Goal: Information Seeking & Learning: Learn about a topic

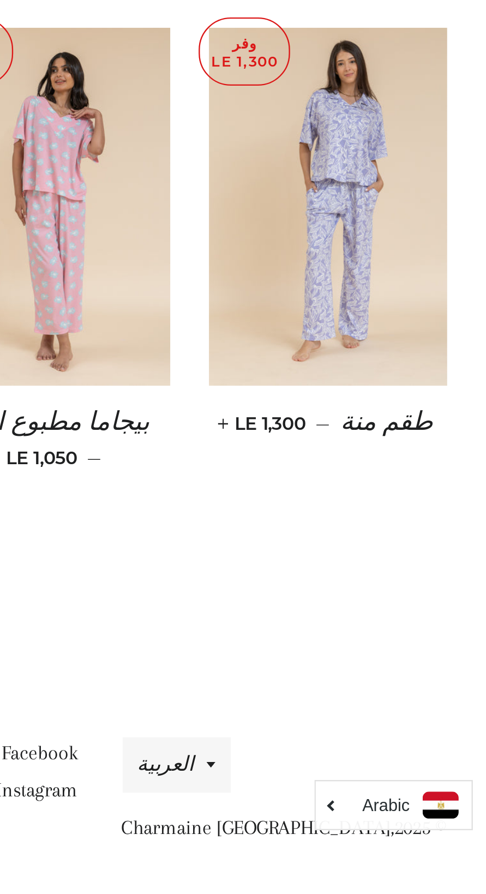
scroll to position [345, 0]
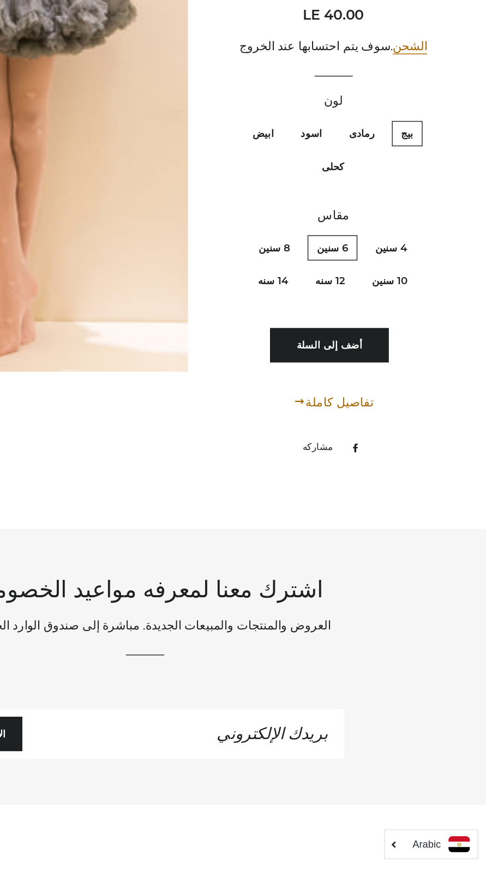
scroll to position [5901, 0]
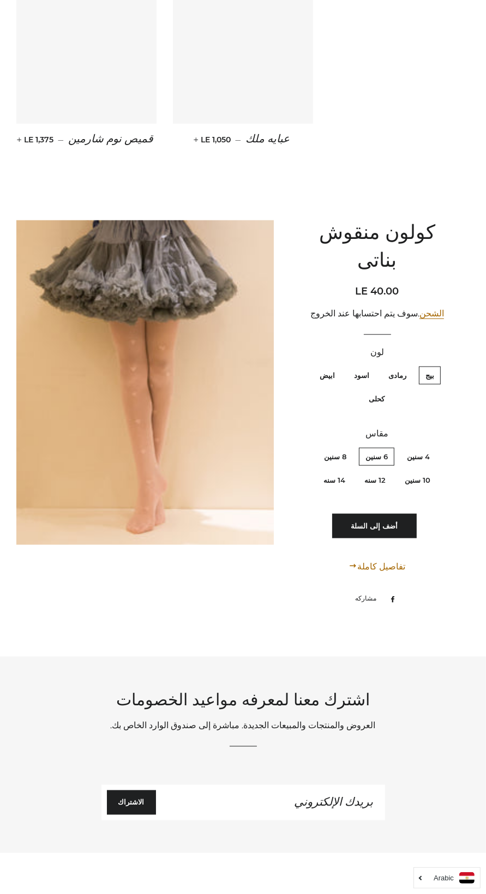
scroll to position [5901, 0]
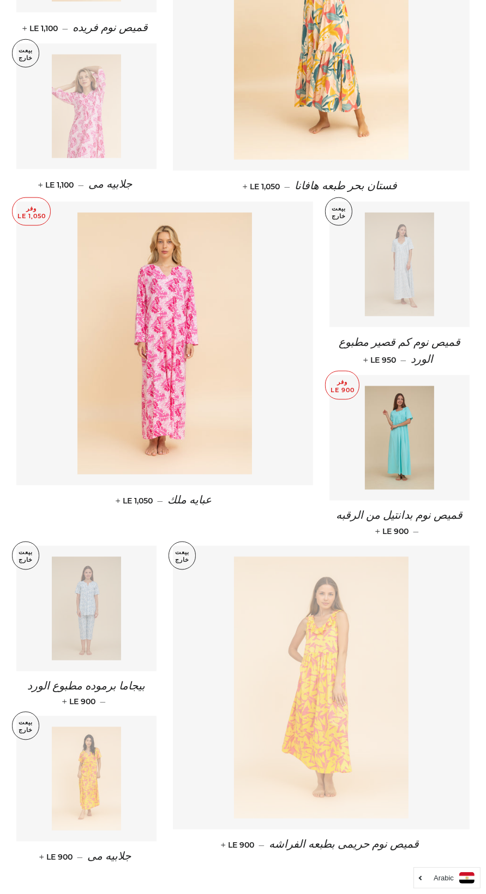
scroll to position [991, 0]
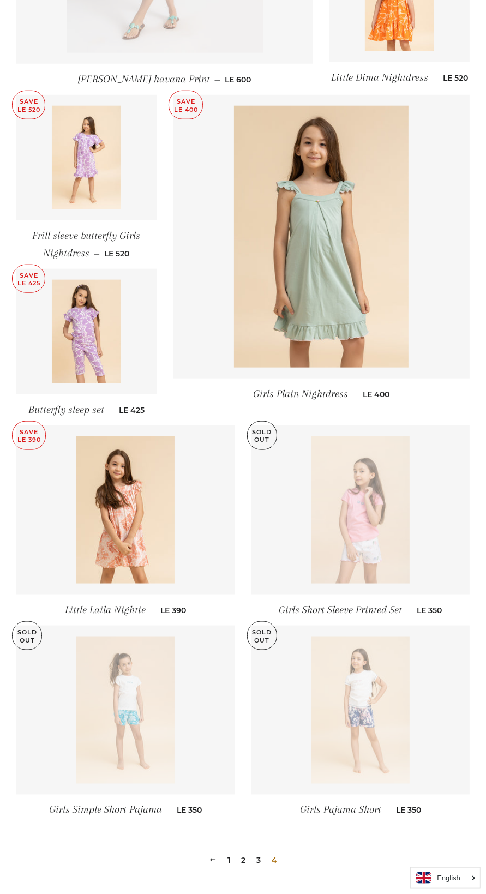
scroll to position [727, 0]
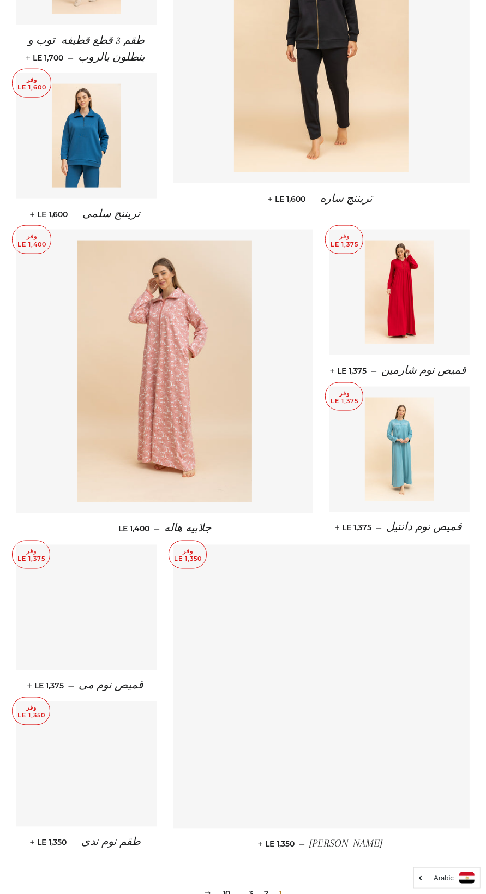
scroll to position [956, 0]
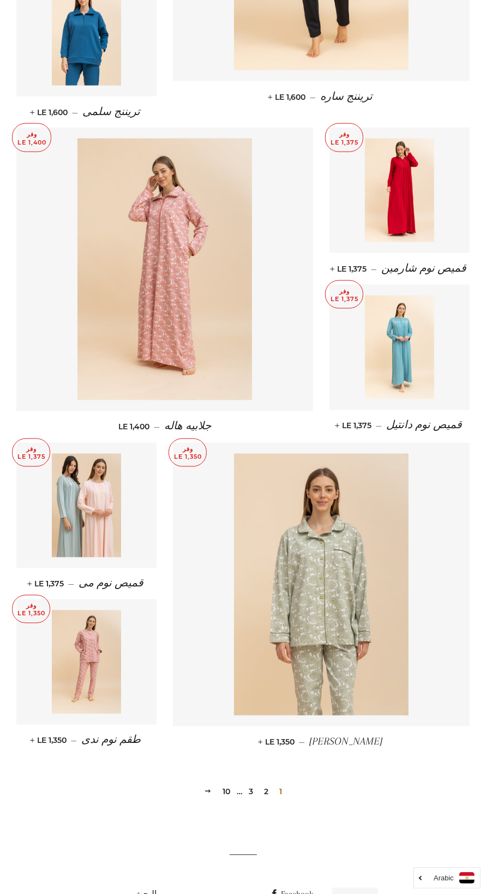
click at [294, 785] on div "1 2 3 … 10 التالي" at bounding box center [242, 775] width 453 height 50
click at [226, 783] on link "10" at bounding box center [226, 791] width 16 height 16
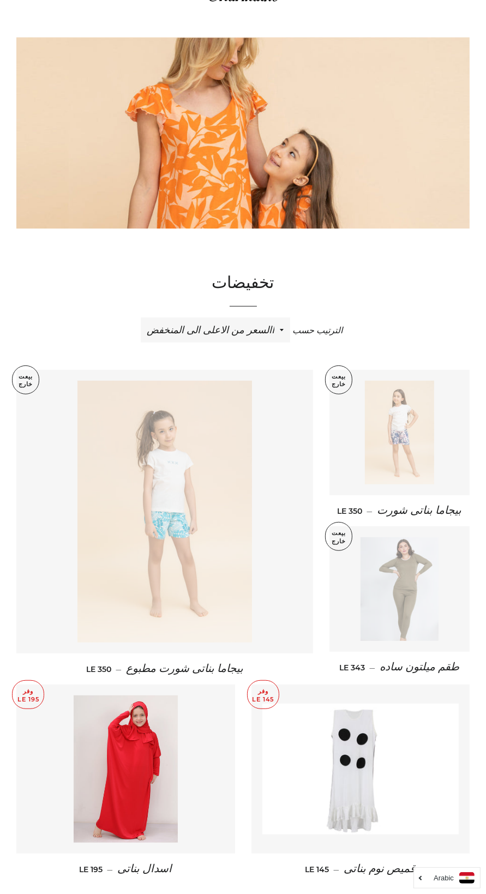
scroll to position [58, 0]
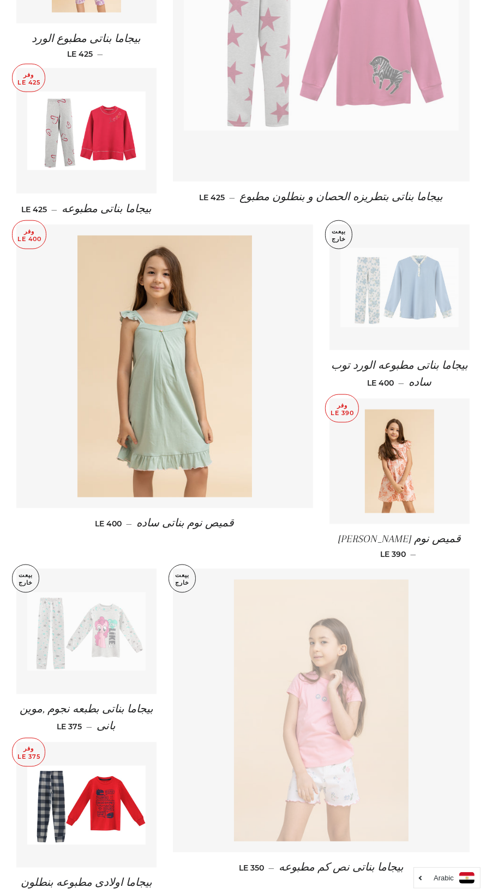
scroll to position [1008, 0]
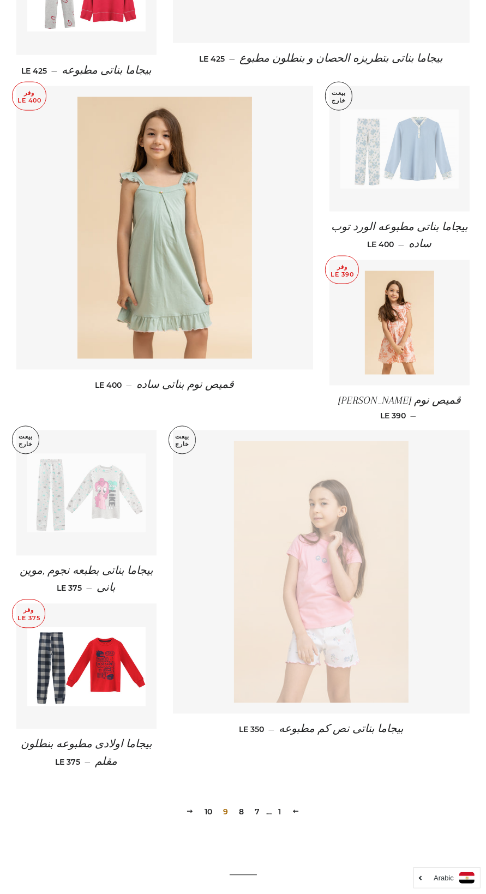
click at [242, 804] on link "8" at bounding box center [242, 812] width 14 height 16
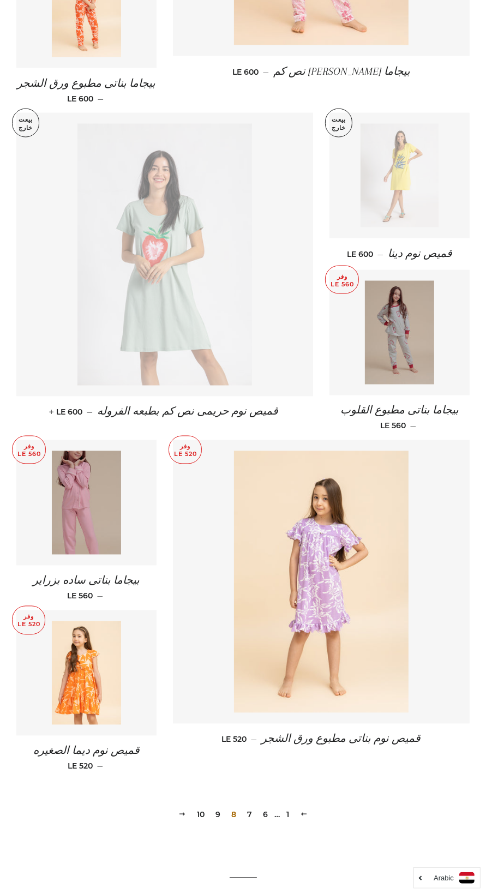
scroll to position [994, 0]
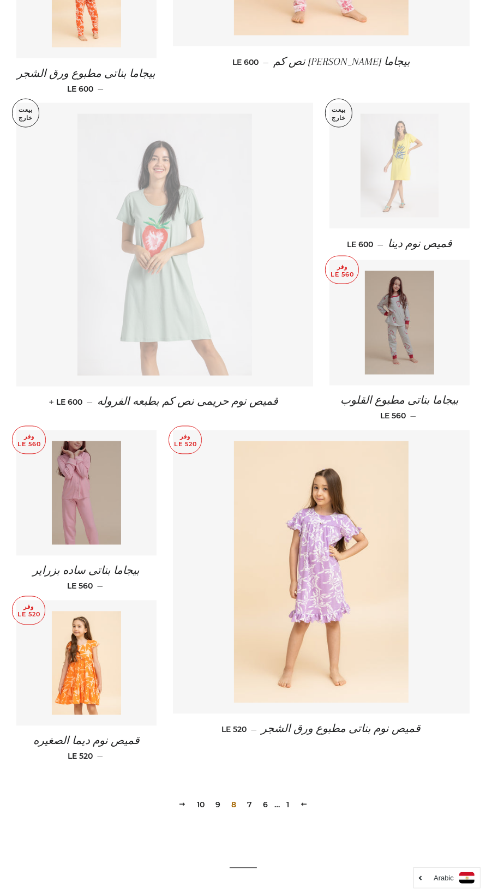
click at [265, 796] on link "6" at bounding box center [265, 804] width 14 height 16
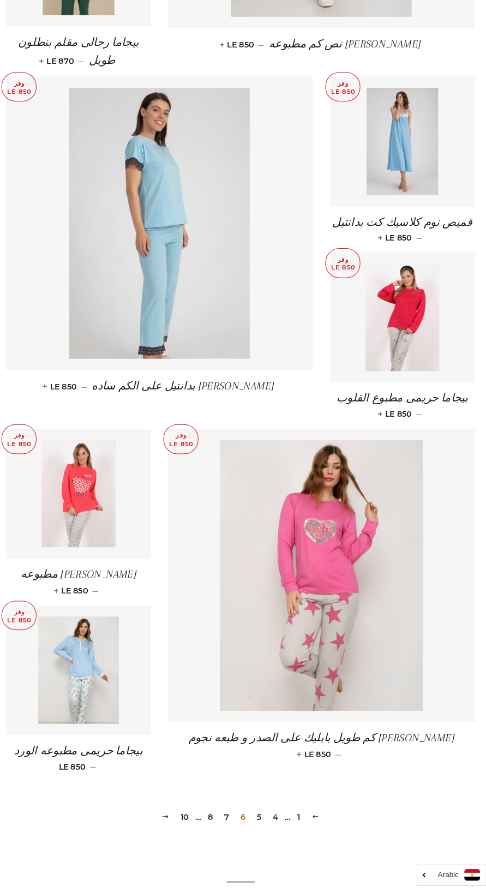
scroll to position [998, 0]
click at [261, 813] on link "5" at bounding box center [261, 821] width 13 height 16
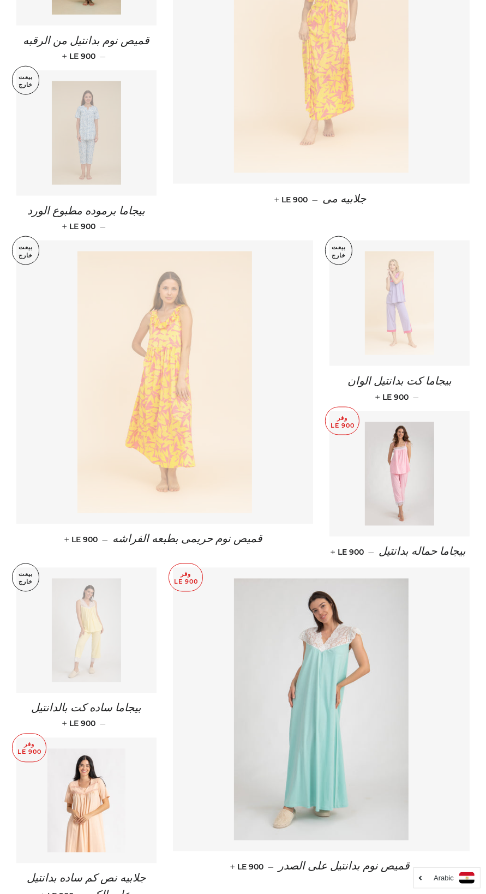
scroll to position [873, 0]
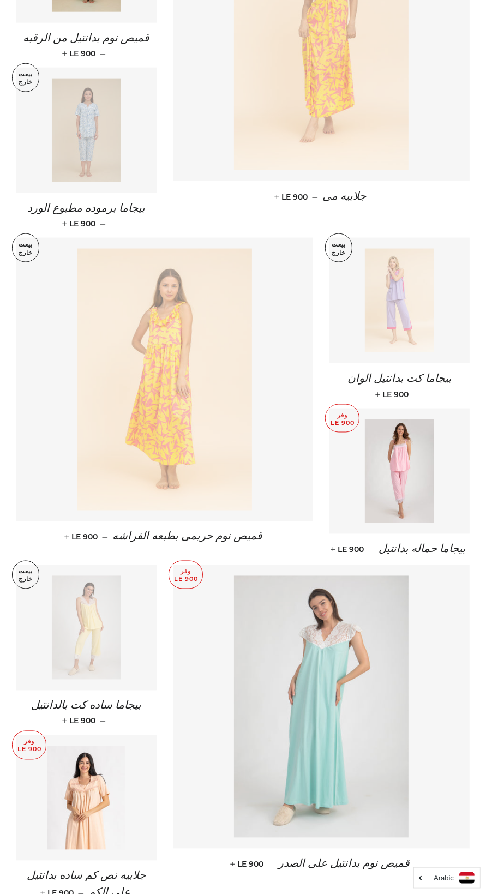
click at [355, 672] on img at bounding box center [321, 707] width 174 height 262
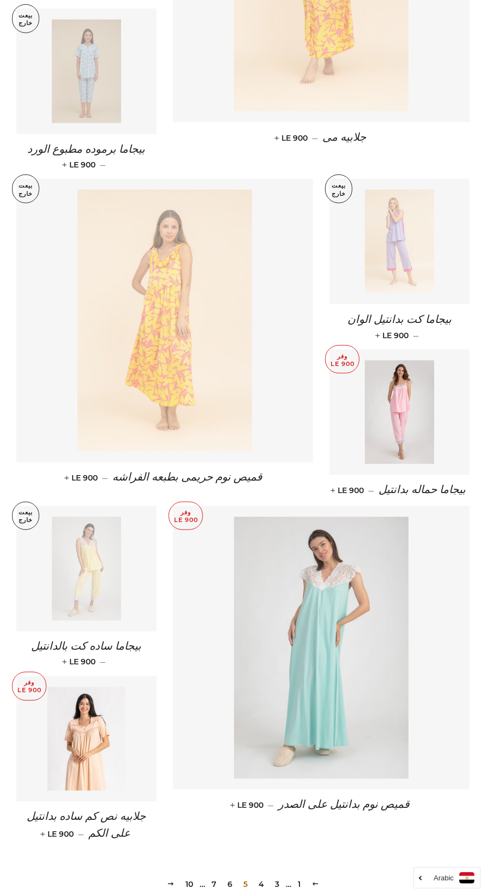
scroll to position [939, 0]
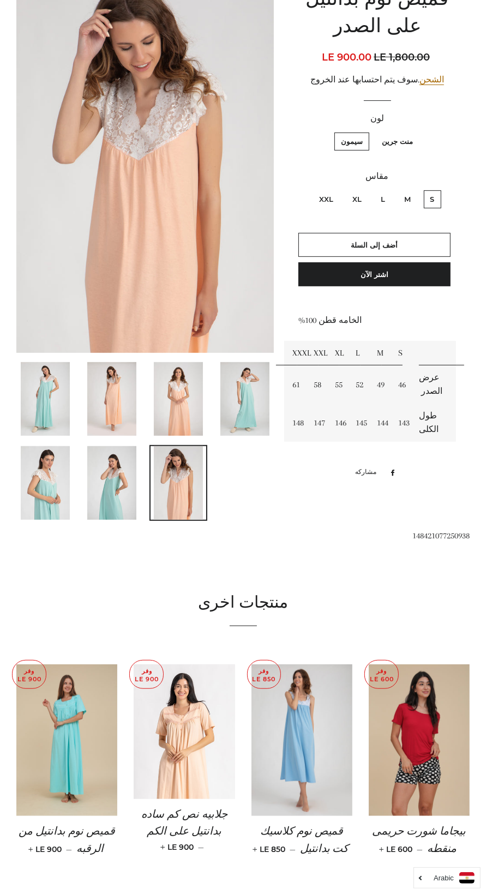
scroll to position [151, 0]
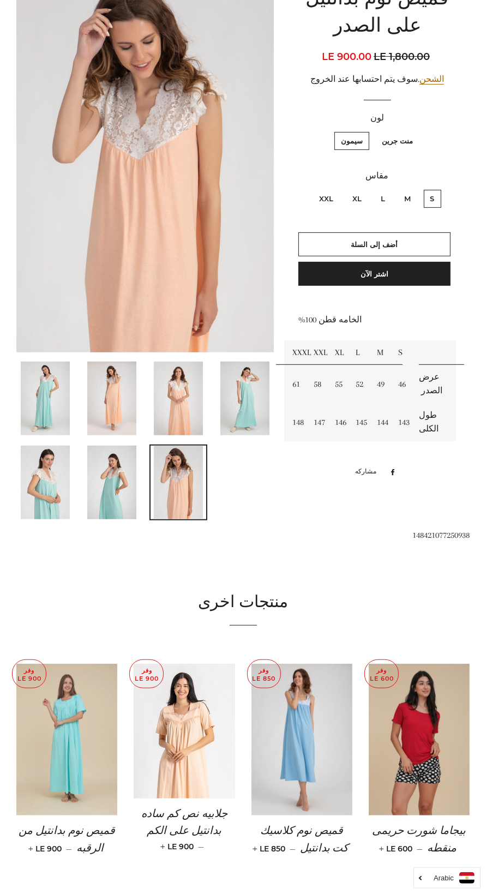
click at [77, 745] on img at bounding box center [66, 739] width 101 height 152
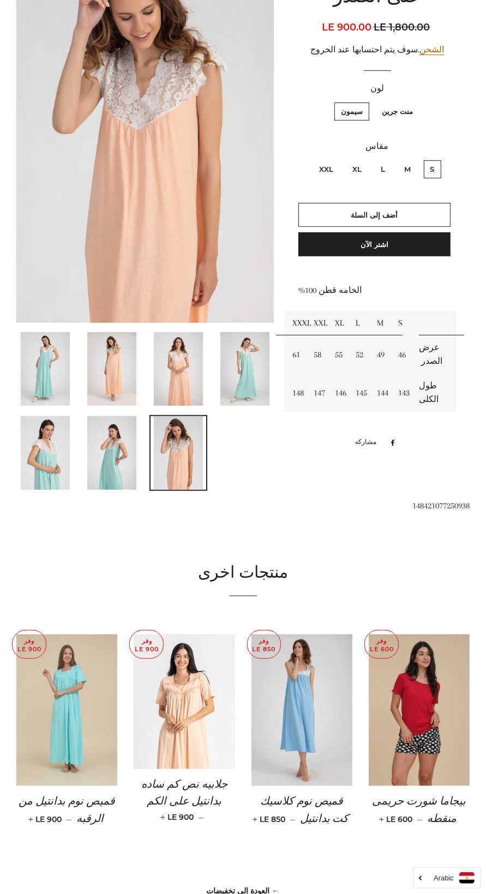
scroll to position [217, 0]
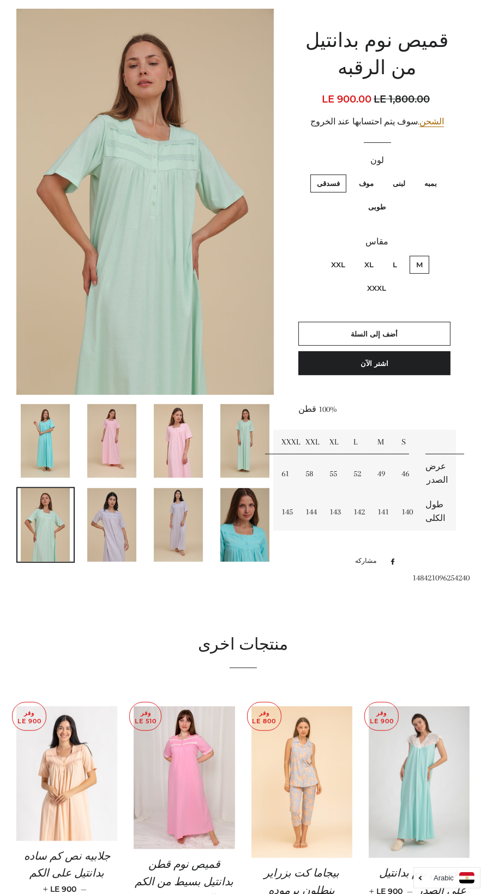
scroll to position [110, 0]
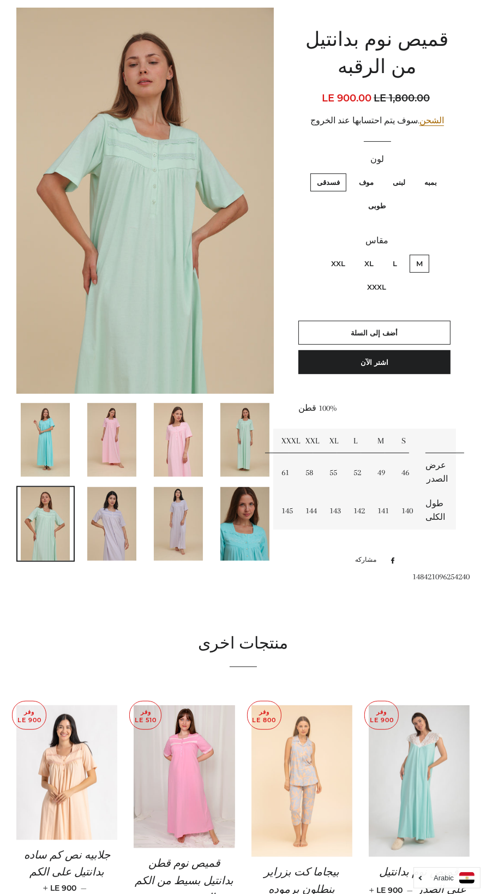
click at [294, 762] on img at bounding box center [301, 781] width 101 height 152
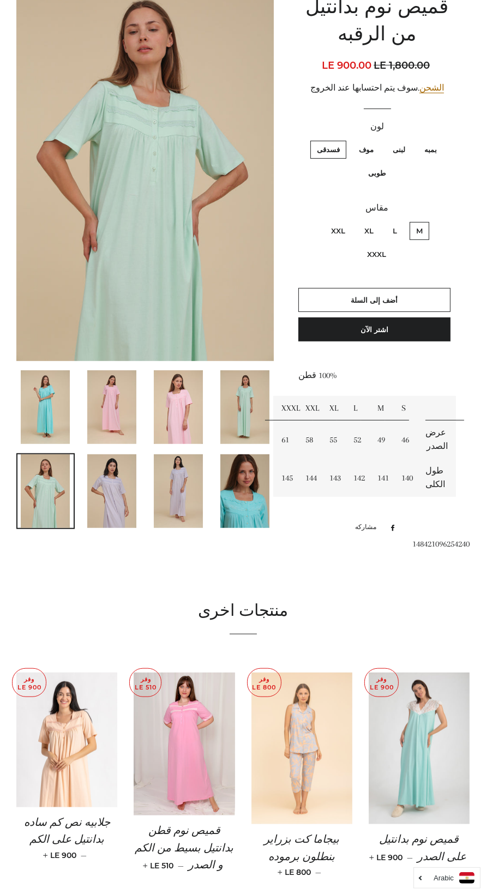
scroll to position [176, 0]
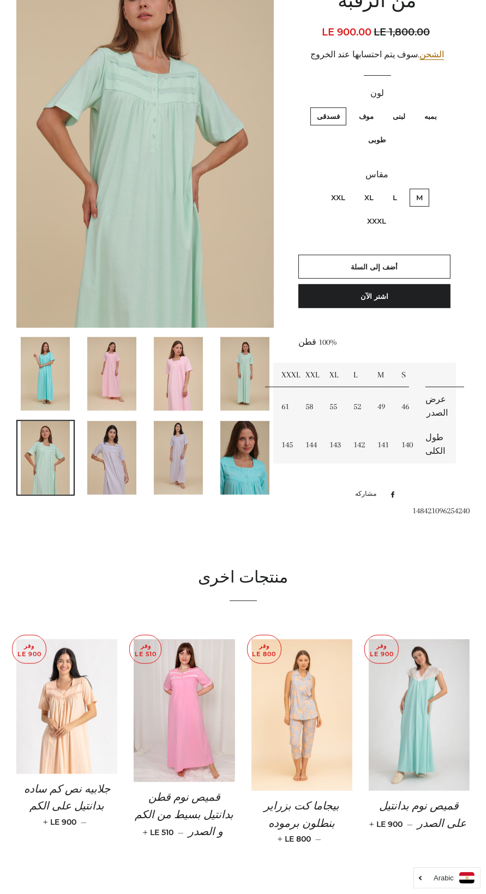
click at [241, 461] on img at bounding box center [244, 458] width 49 height 74
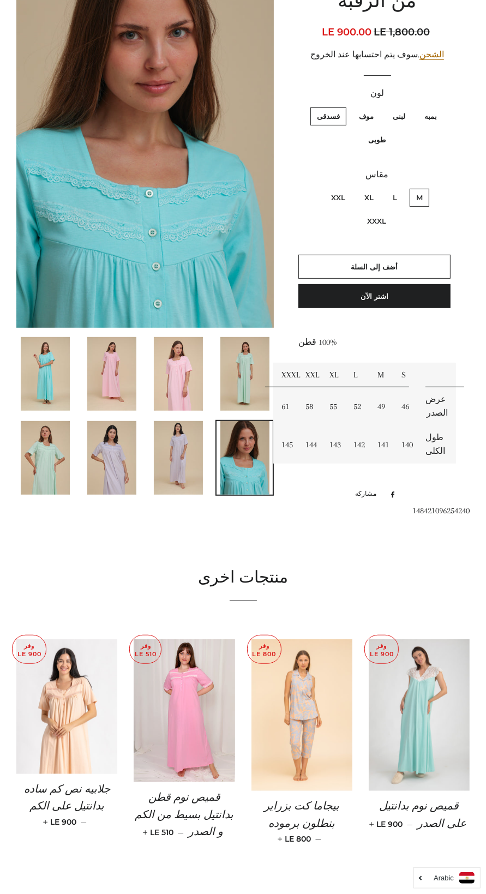
click at [33, 378] on img at bounding box center [45, 374] width 49 height 74
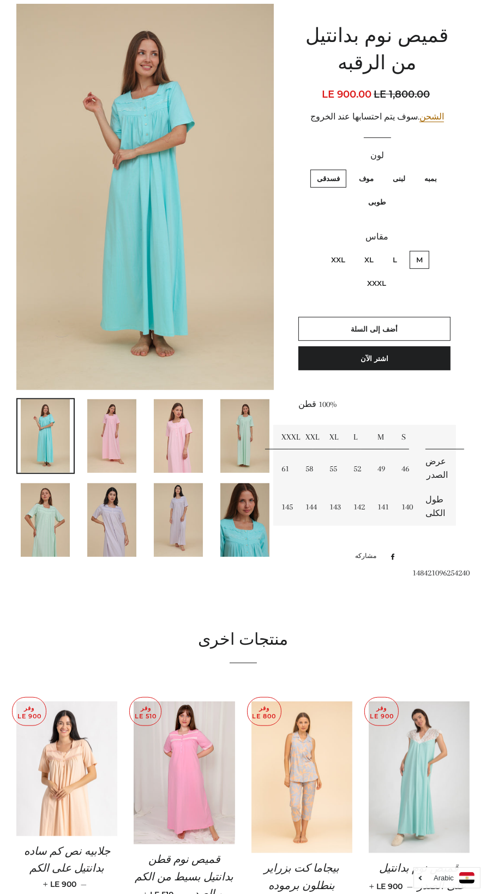
scroll to position [114, 0]
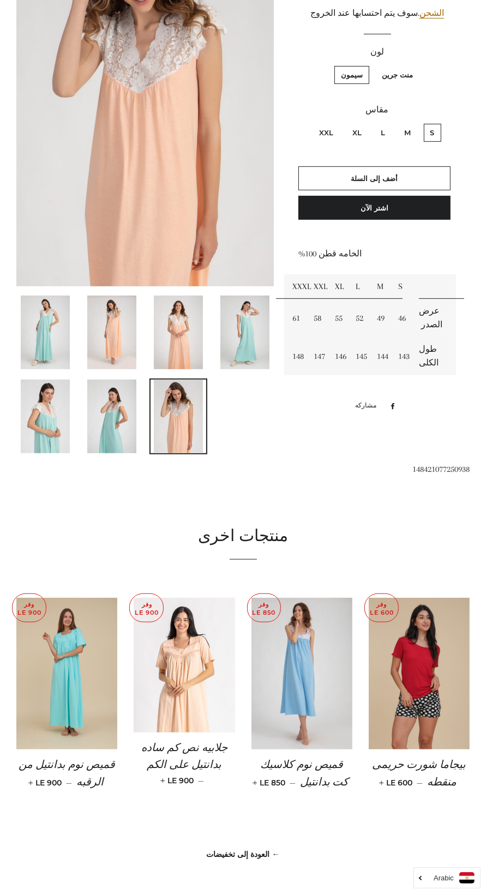
scroll to position [356, 0]
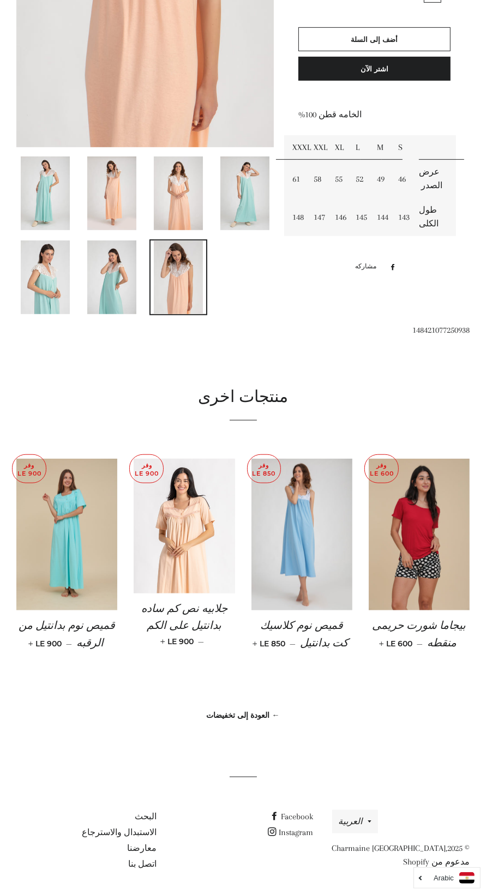
click at [244, 713] on link "← العودة إلى تخفيضات" at bounding box center [243, 715] width 73 height 10
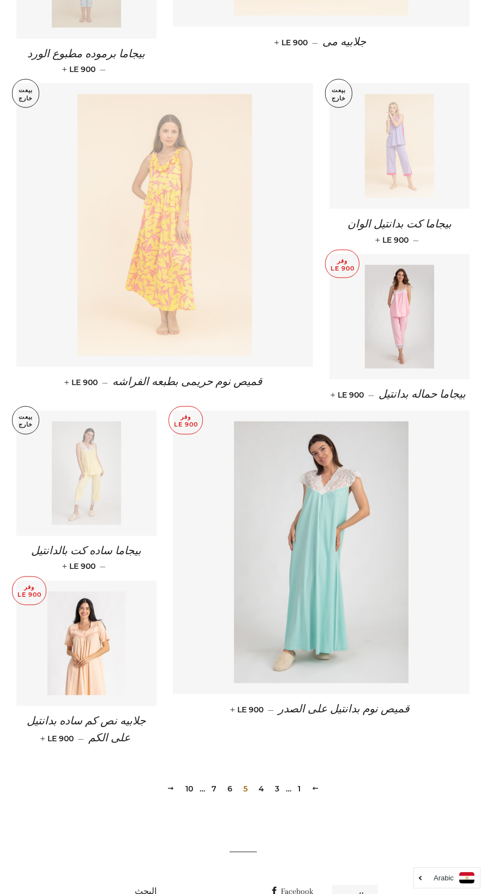
scroll to position [1074, 0]
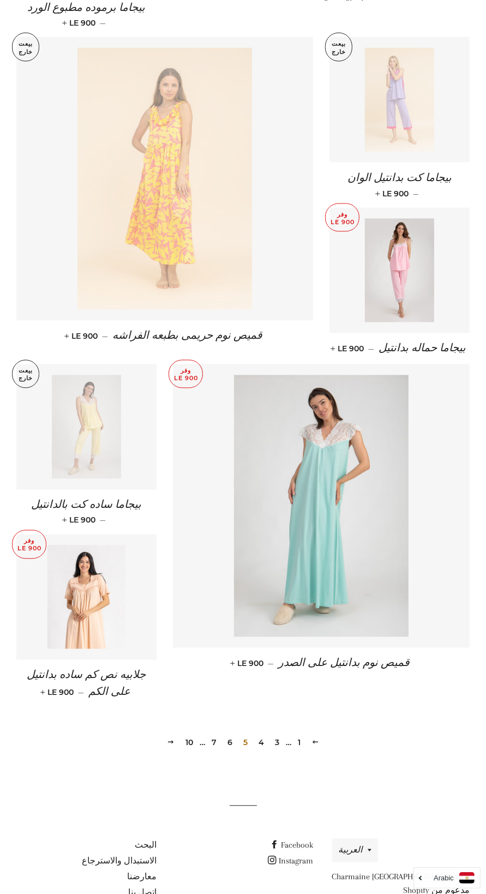
click at [261, 734] on link "4" at bounding box center [261, 742] width 14 height 16
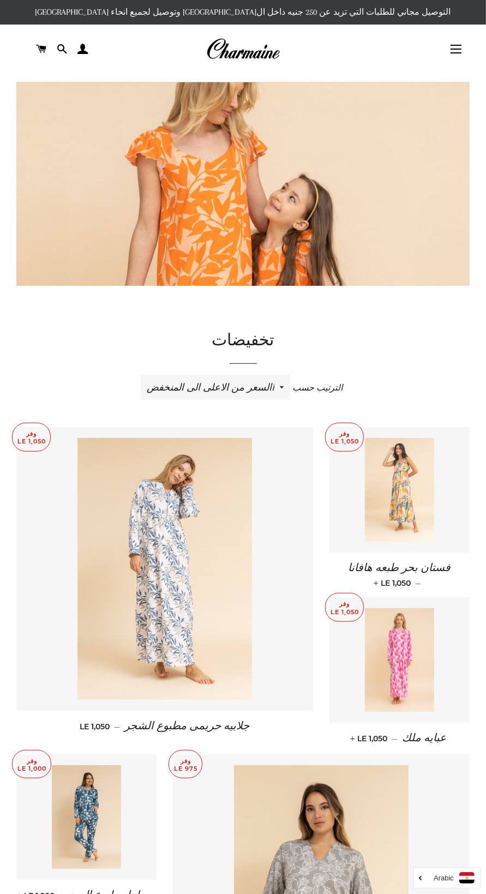
click at [409, 486] on img at bounding box center [399, 490] width 69 height 104
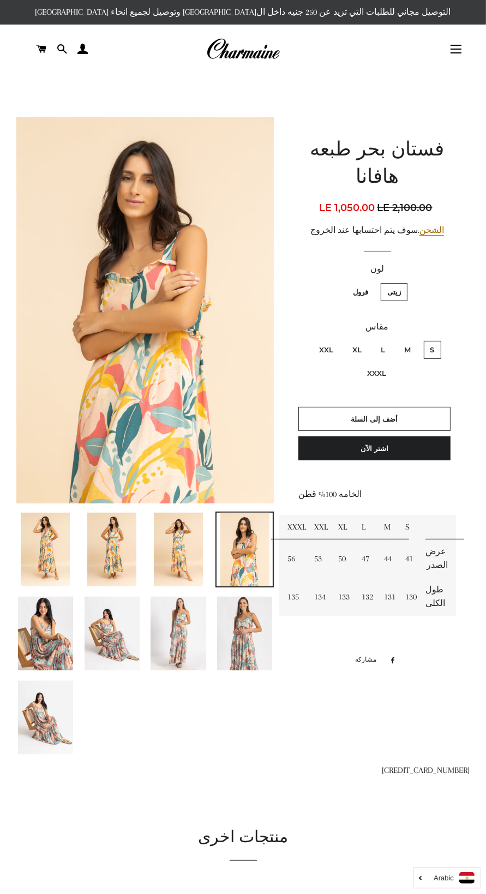
click at [174, 625] on img at bounding box center [177, 633] width 55 height 74
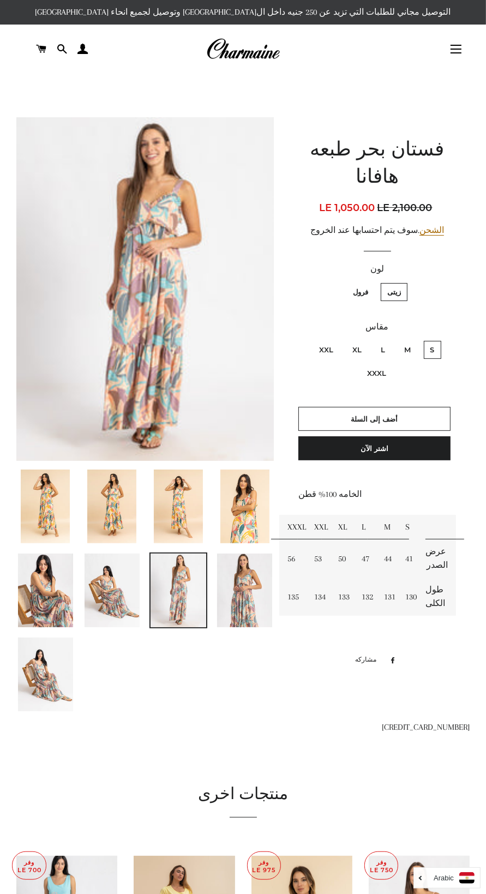
scroll to position [1, 0]
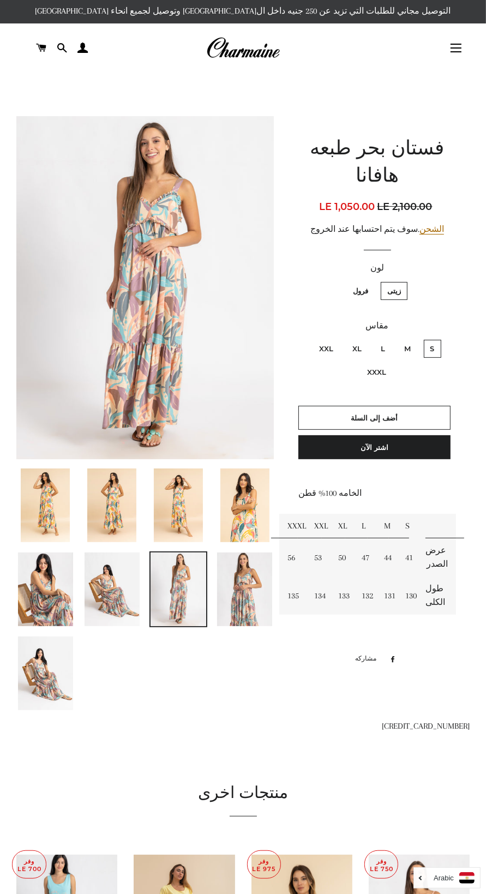
click at [116, 494] on img at bounding box center [111, 505] width 49 height 74
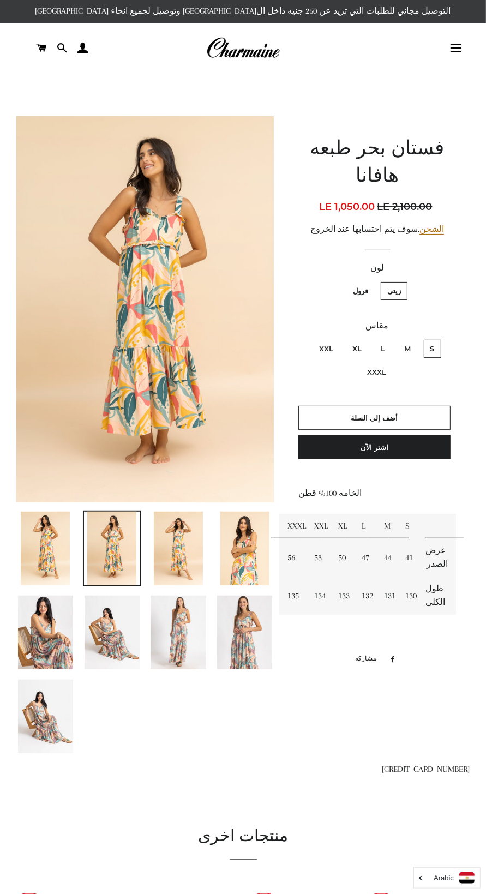
click at [39, 552] on img at bounding box center [45, 548] width 49 height 74
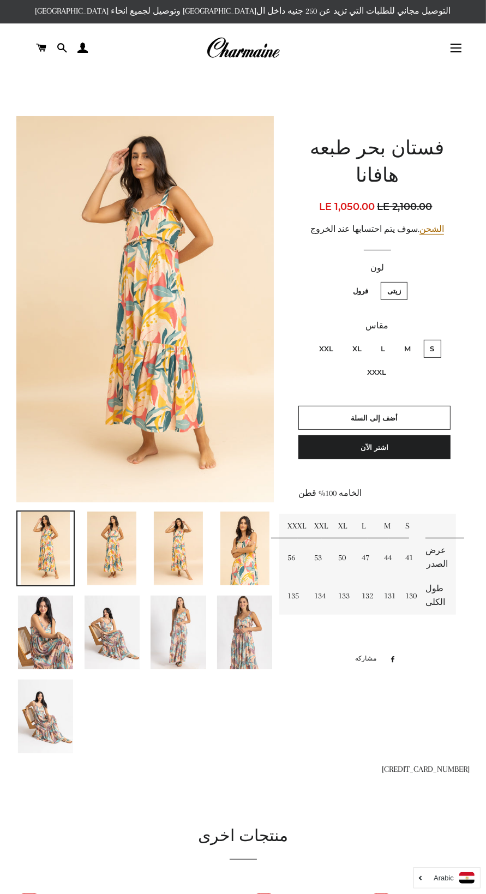
click at [257, 640] on img at bounding box center [244, 632] width 55 height 74
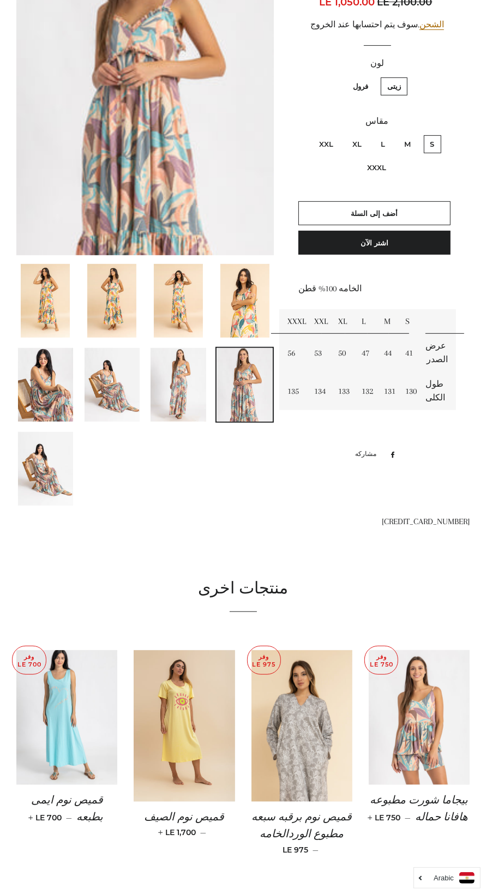
scroll to position [206, 0]
click at [78, 714] on img at bounding box center [66, 716] width 101 height 135
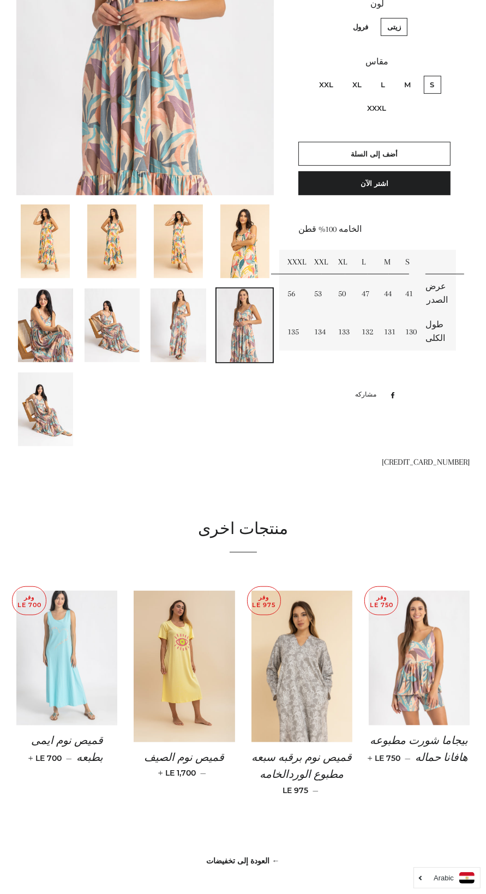
scroll to position [272, 0]
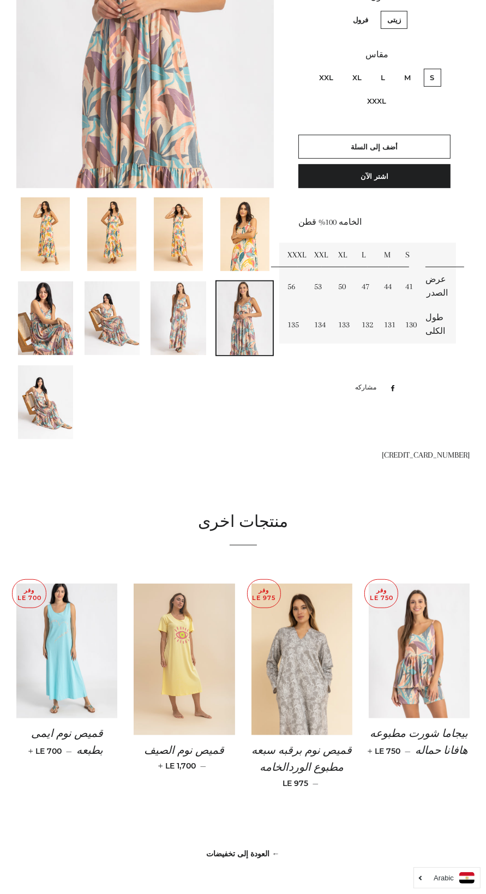
click at [200, 669] on img at bounding box center [184, 659] width 101 height 152
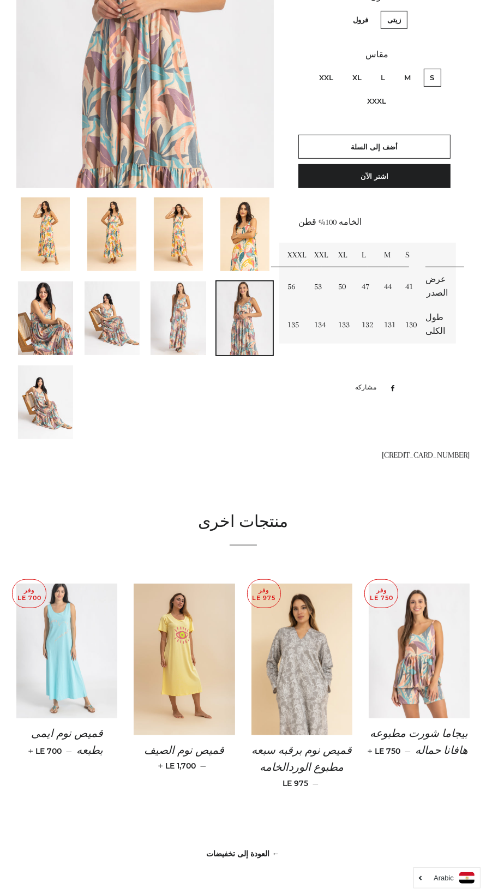
click at [79, 685] on img at bounding box center [66, 650] width 101 height 135
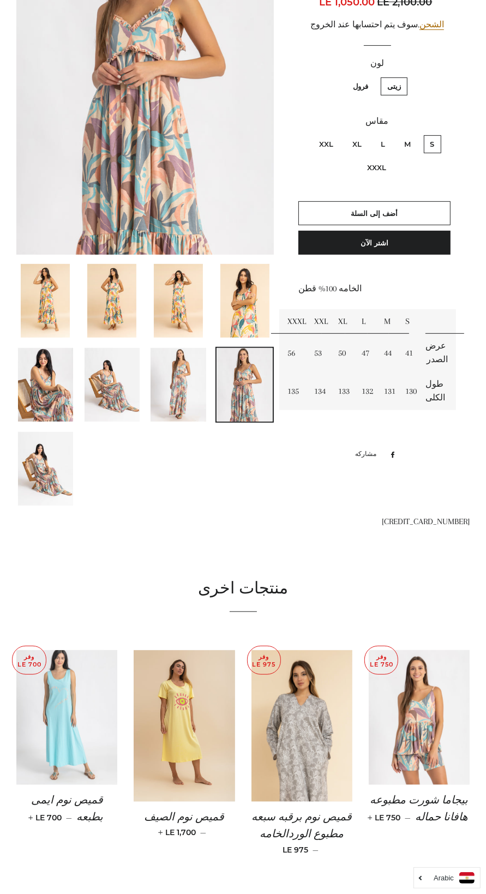
scroll to position [206, 0]
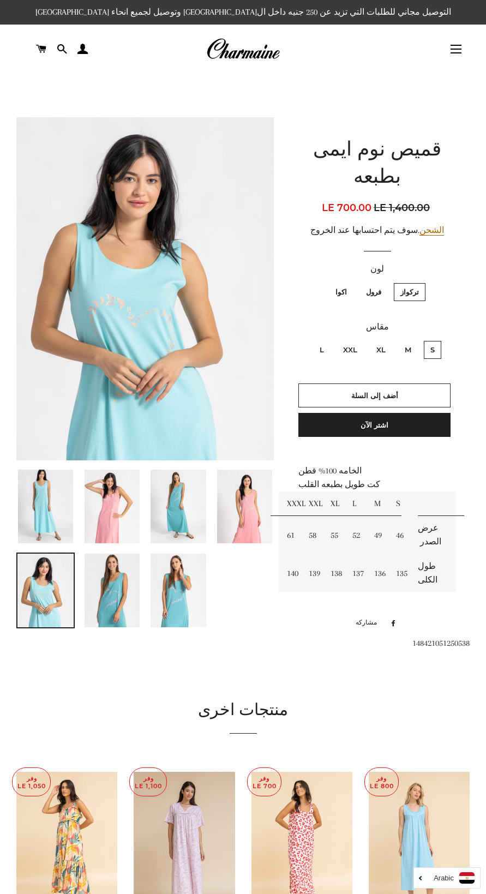
click at [195, 310] on img at bounding box center [144, 288] width 257 height 343
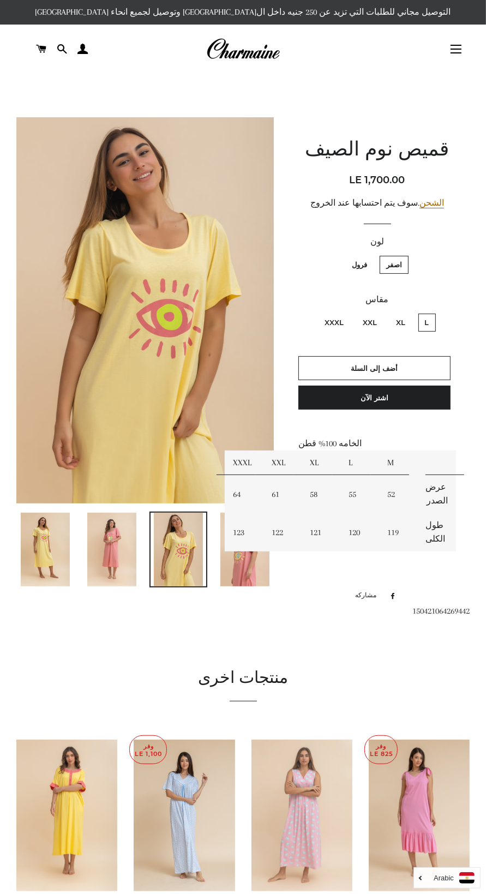
click at [303, 800] on img at bounding box center [301, 815] width 101 height 152
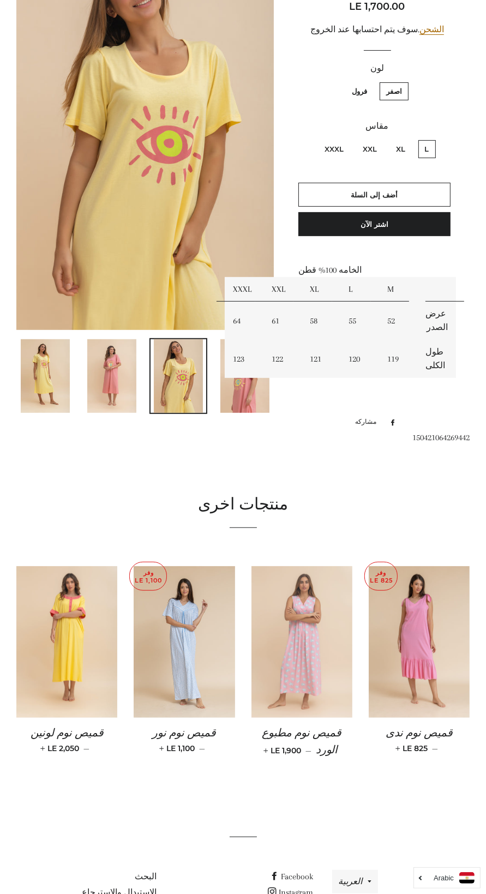
scroll to position [230, 0]
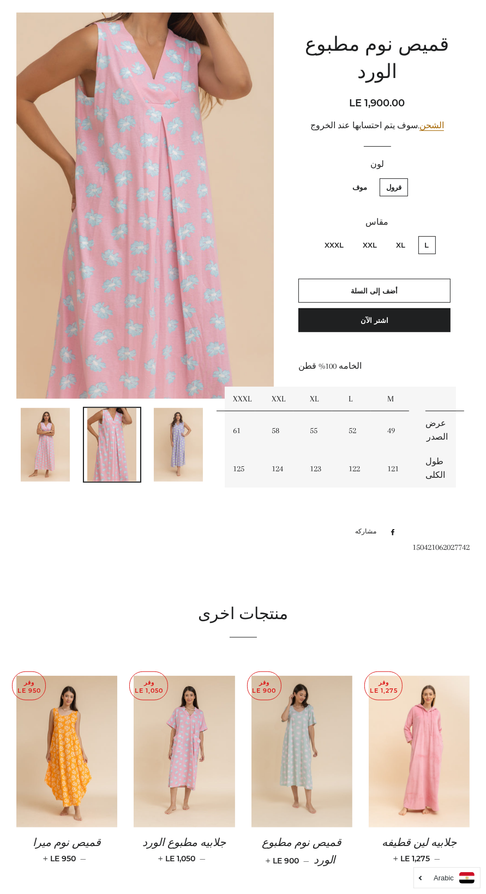
scroll to position [65, 0]
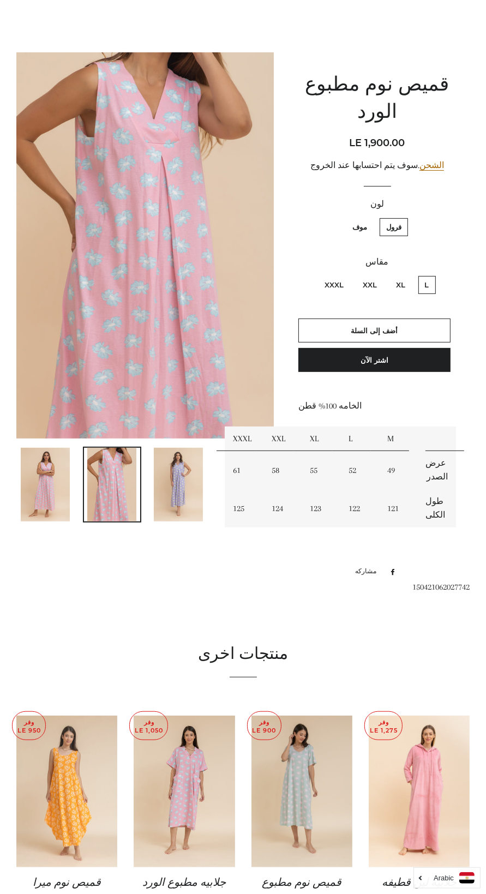
click at [63, 774] on img at bounding box center [66, 791] width 101 height 152
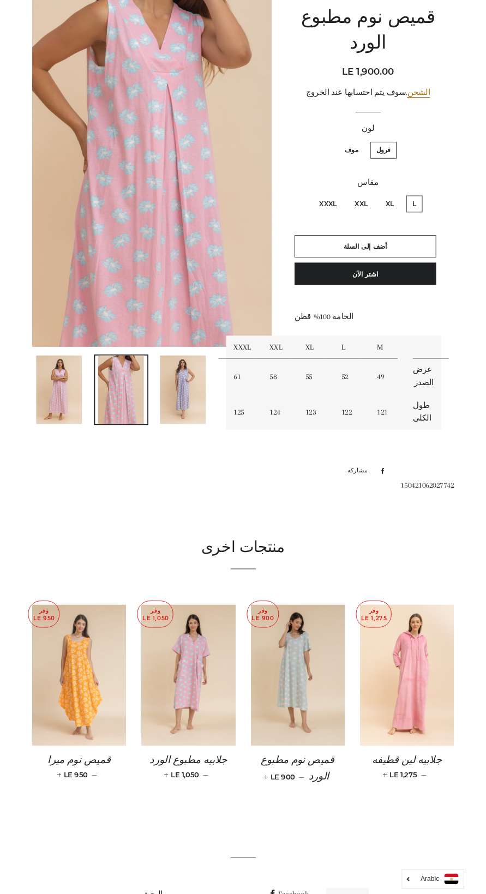
scroll to position [139, 0]
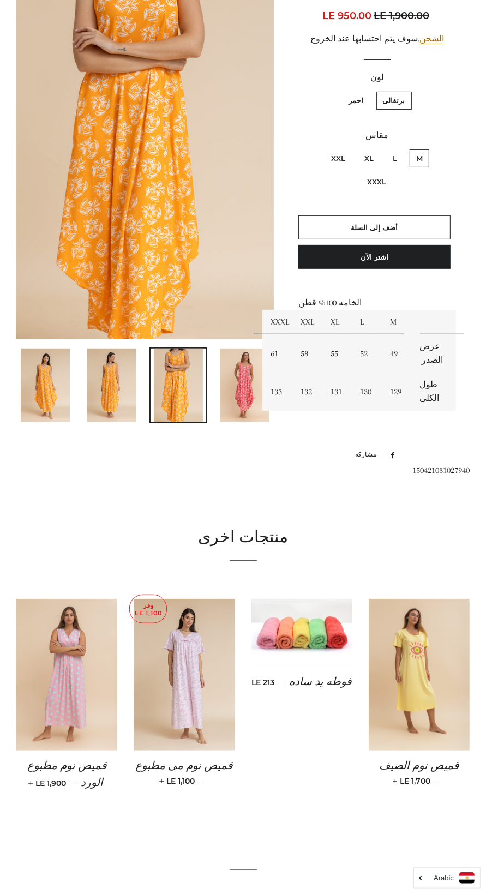
scroll to position [47, 0]
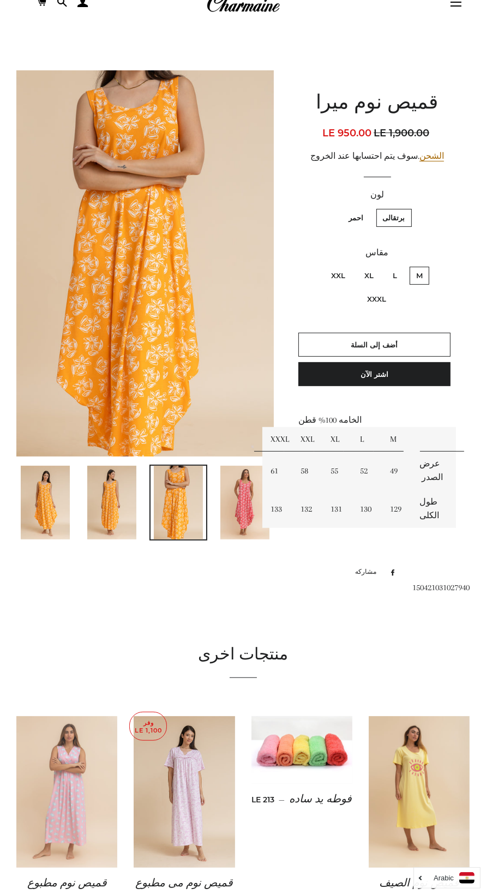
click at [61, 807] on img at bounding box center [66, 792] width 101 height 152
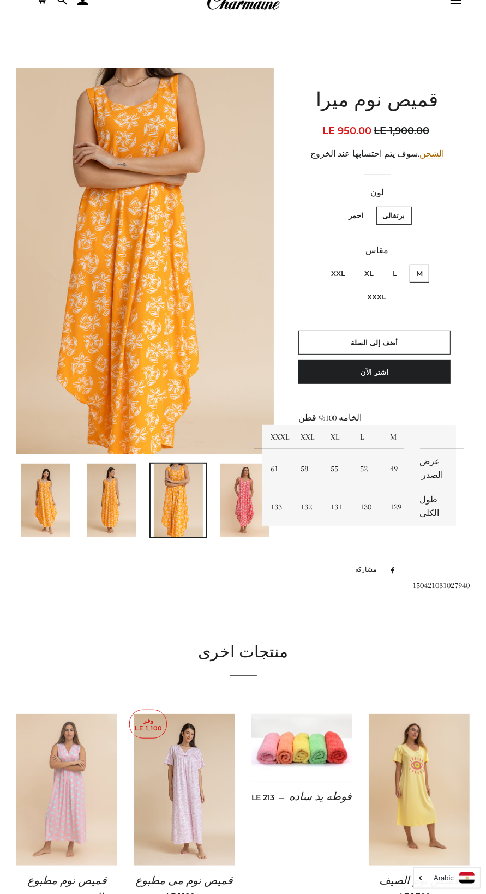
scroll to position [50, 0]
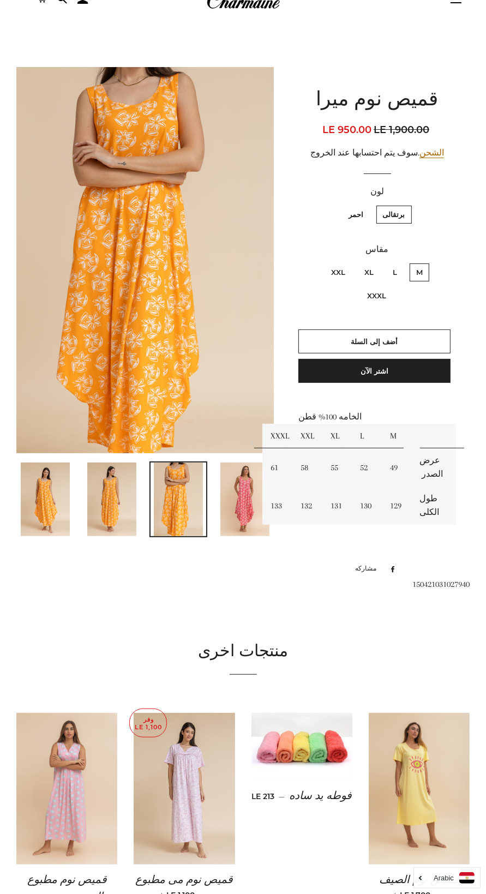
click at [239, 509] on img at bounding box center [244, 499] width 49 height 74
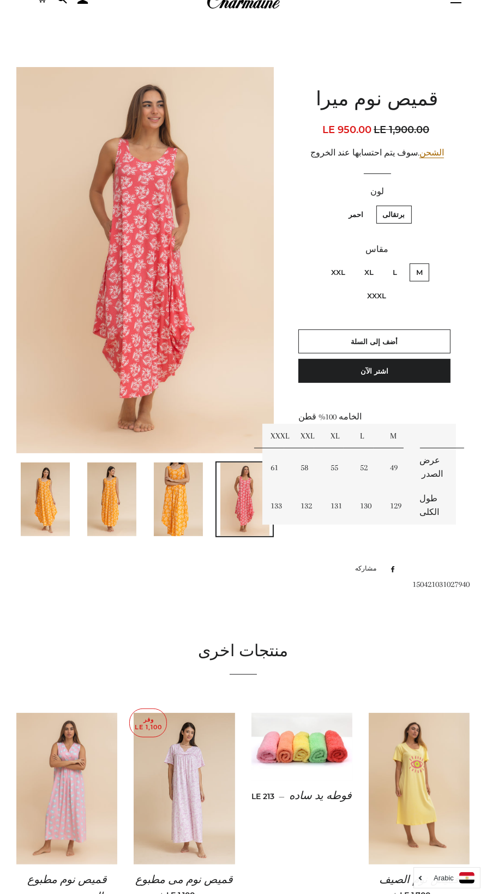
click at [128, 262] on img at bounding box center [144, 260] width 257 height 386
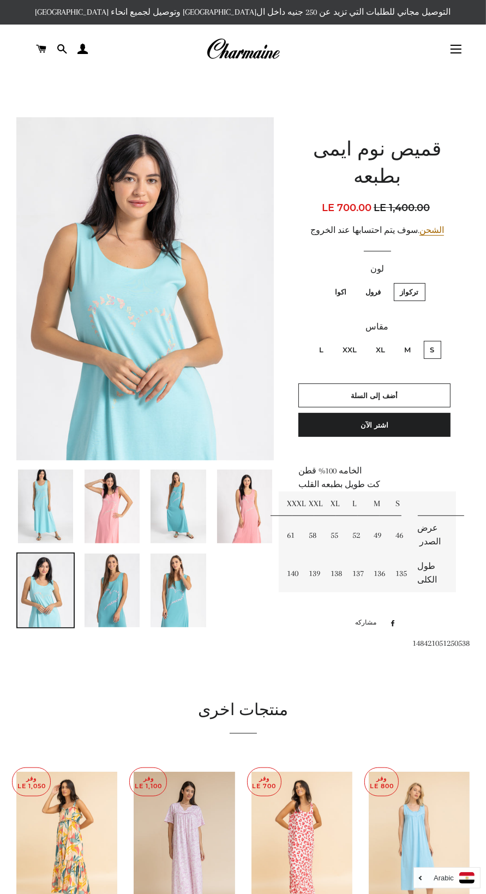
click at [177, 518] on img at bounding box center [177, 506] width 55 height 74
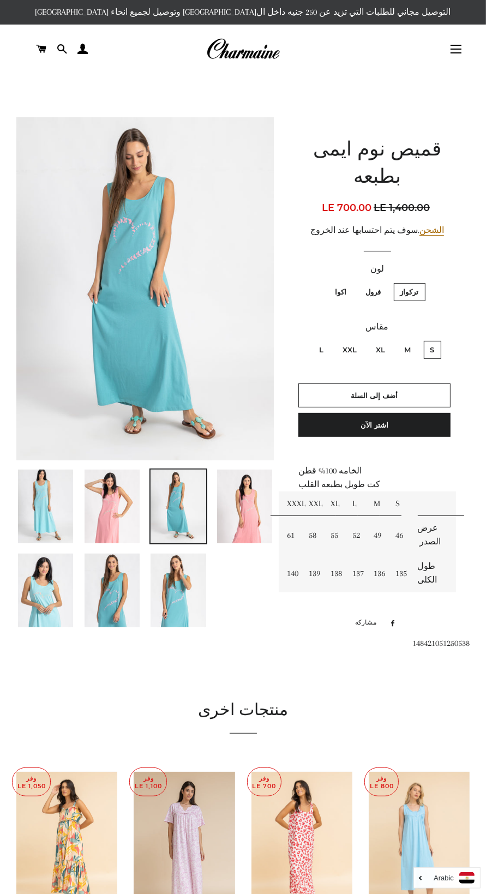
click at [49, 501] on img at bounding box center [45, 506] width 55 height 74
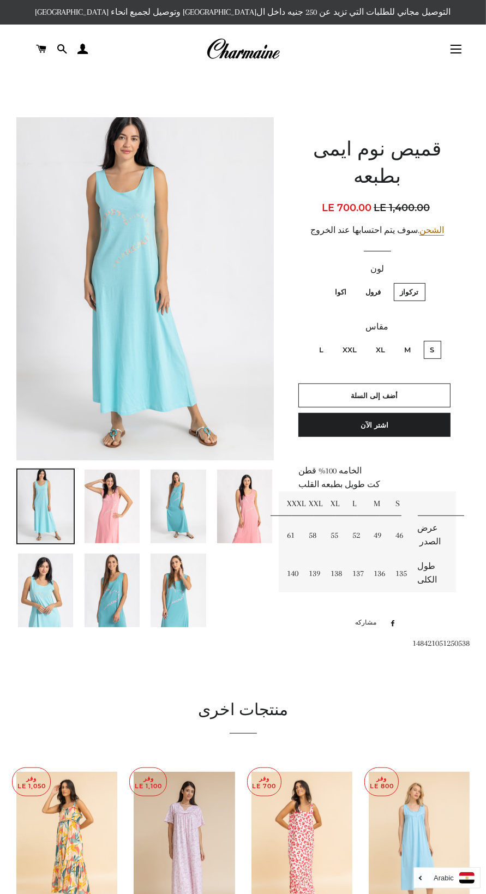
click at [142, 286] on img at bounding box center [144, 288] width 257 height 343
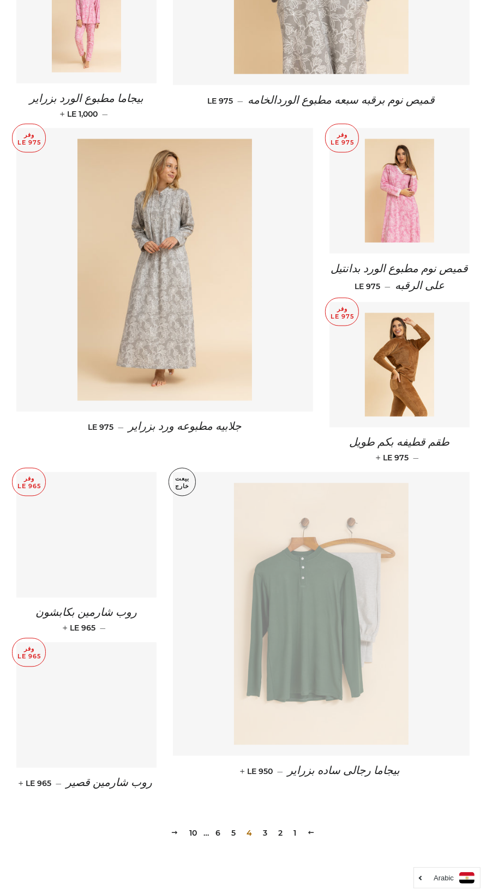
scroll to position [968, 0]
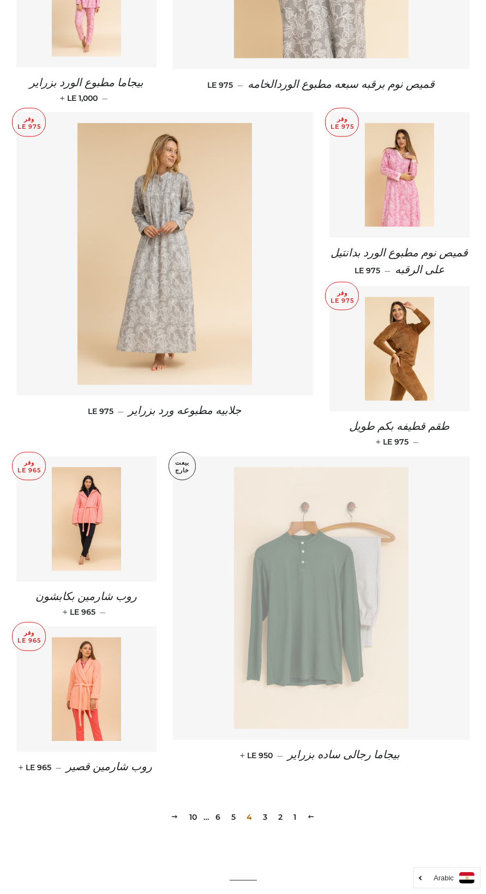
click at [265, 809] on link "3" at bounding box center [265, 817] width 13 height 16
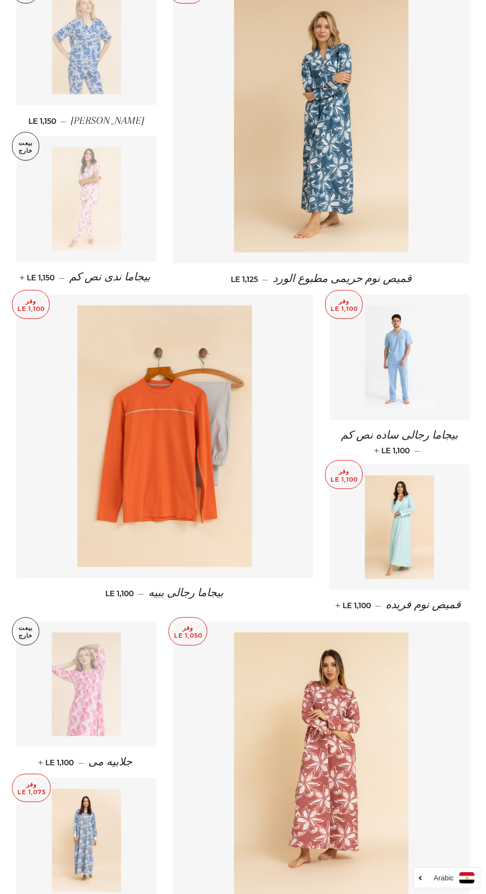
scroll to position [982, 0]
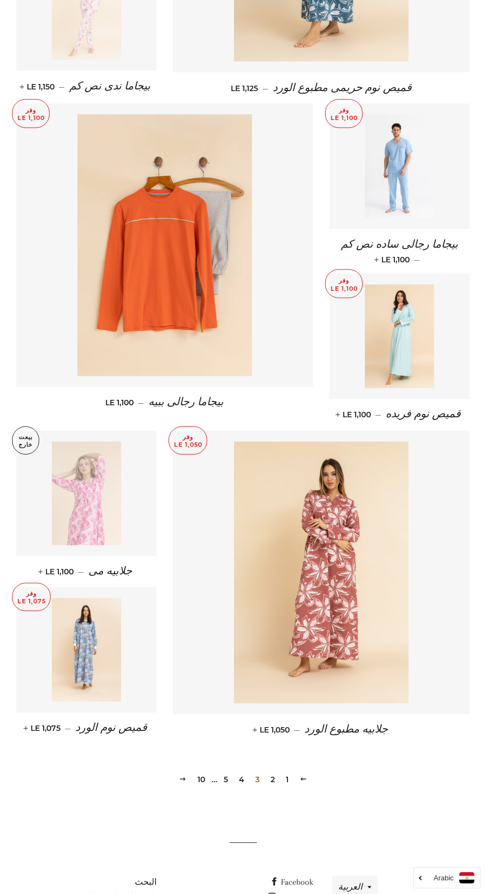
click at [272, 778] on link "2" at bounding box center [272, 779] width 13 height 16
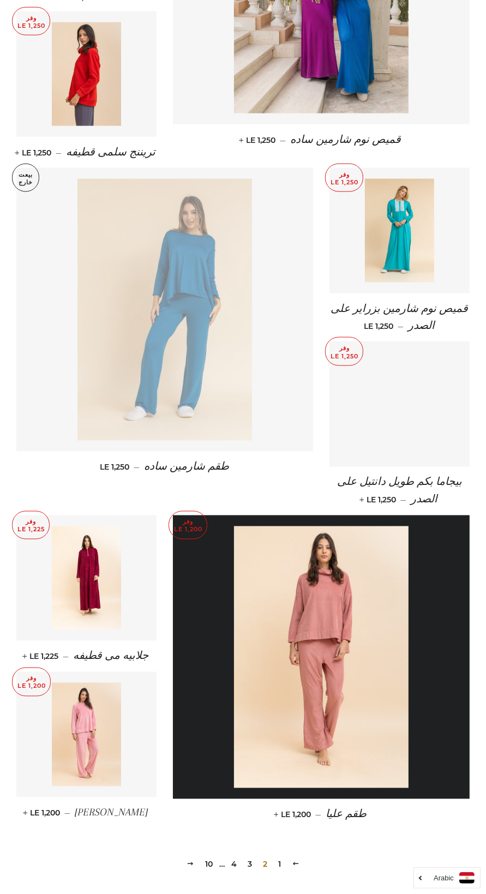
scroll to position [970, 0]
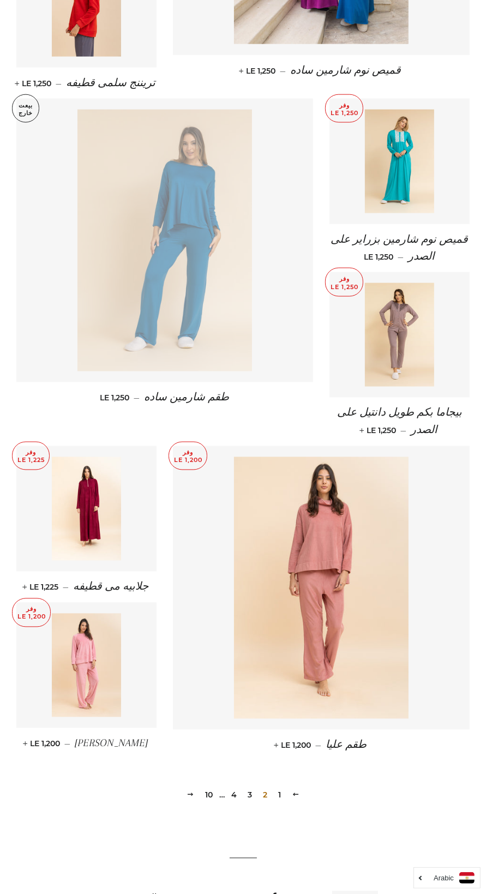
click at [279, 787] on link "1" at bounding box center [279, 795] width 11 height 16
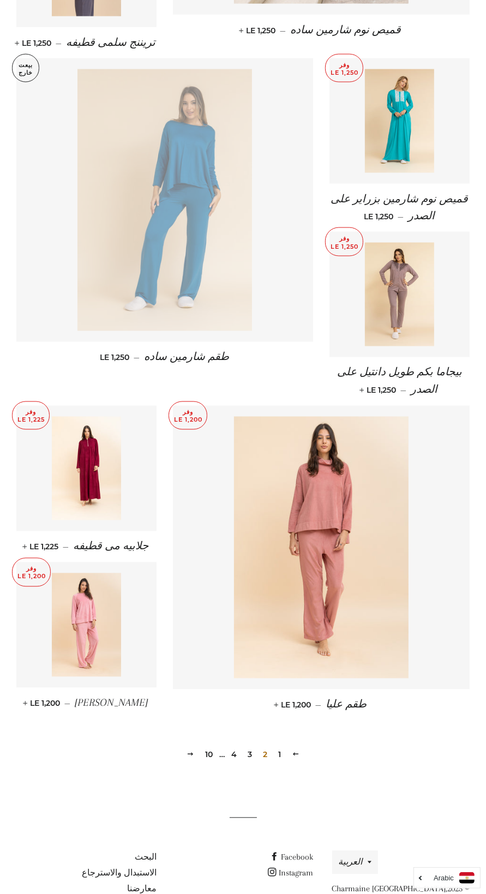
scroll to position [906, 0]
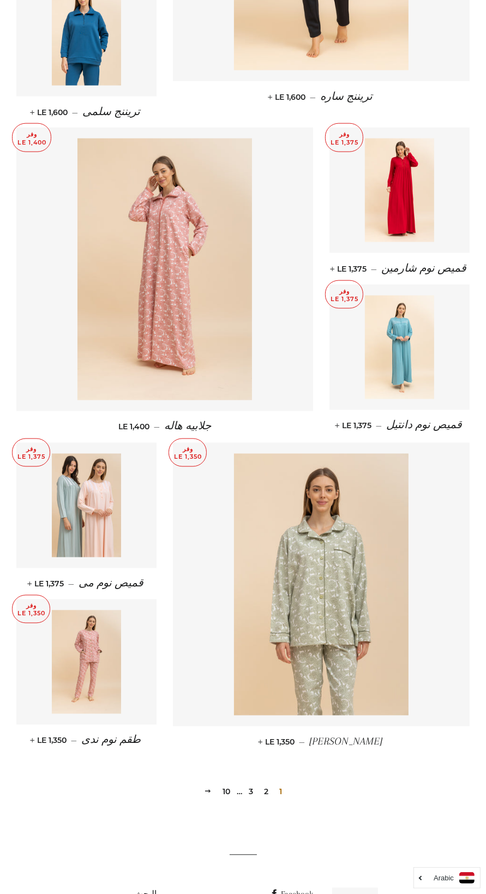
scroll to position [817, 0]
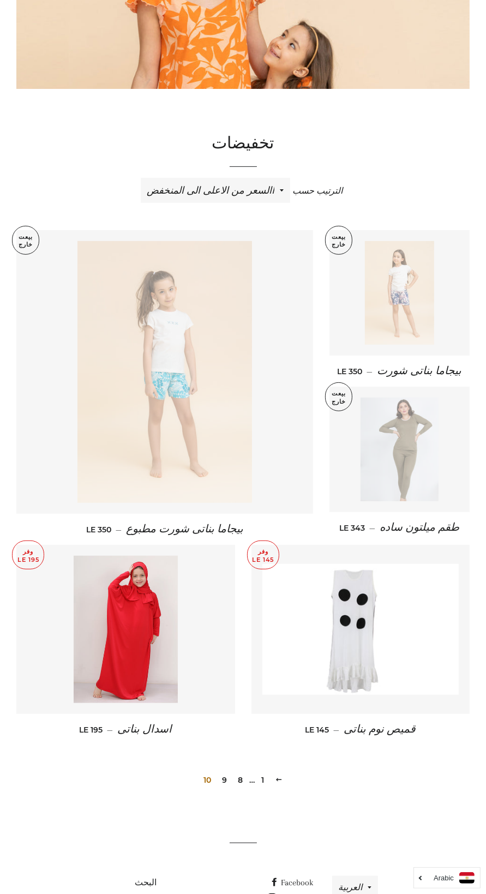
scroll to position [57, 0]
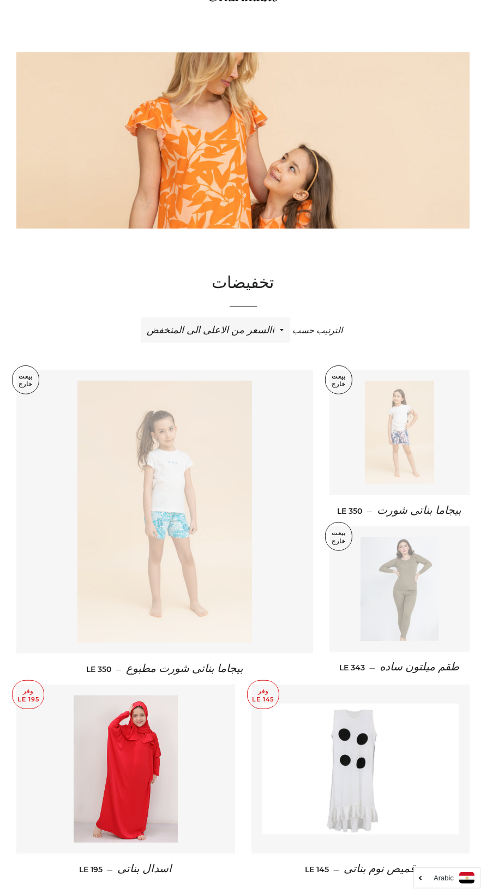
scroll to position [123, 0]
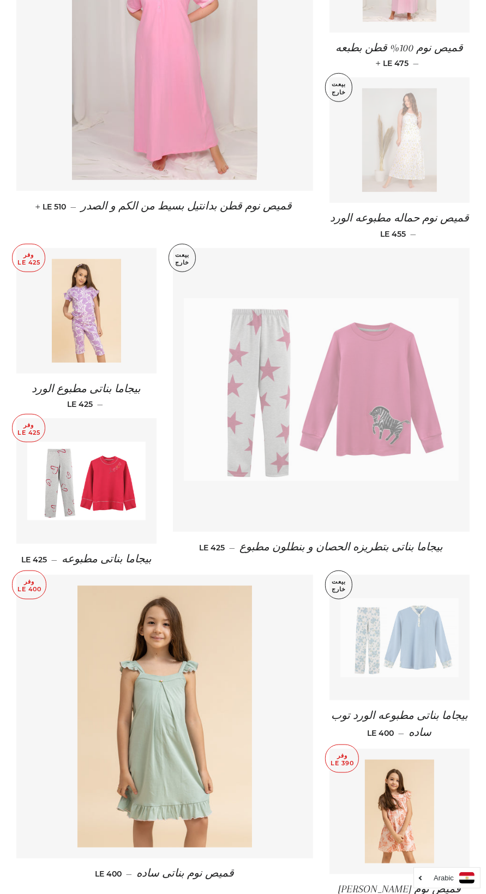
scroll to position [530, 0]
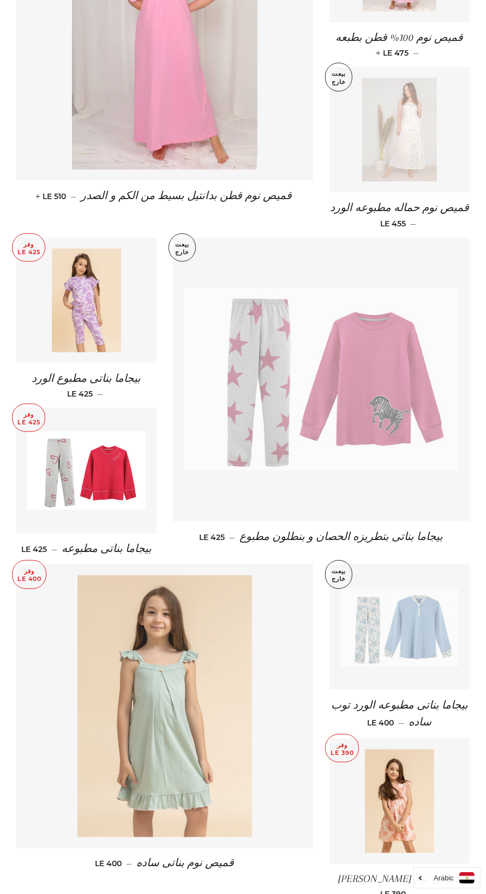
click at [197, 705] on img at bounding box center [164, 706] width 174 height 262
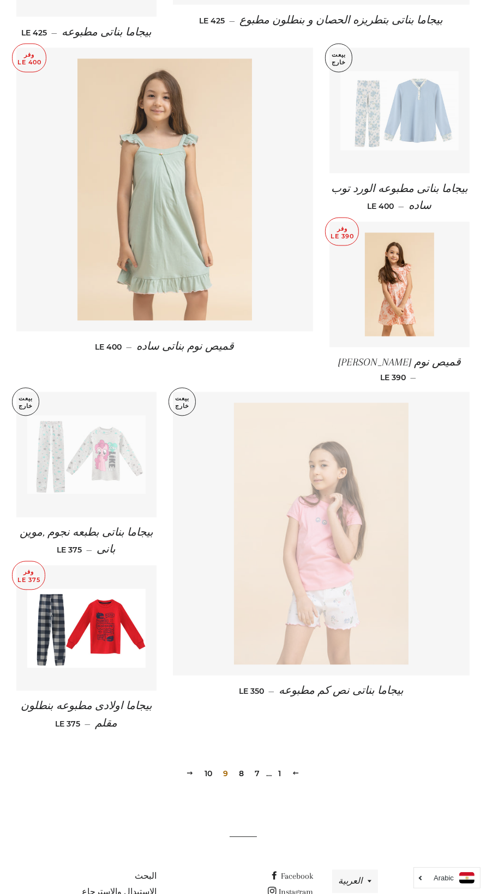
scroll to position [1074, 0]
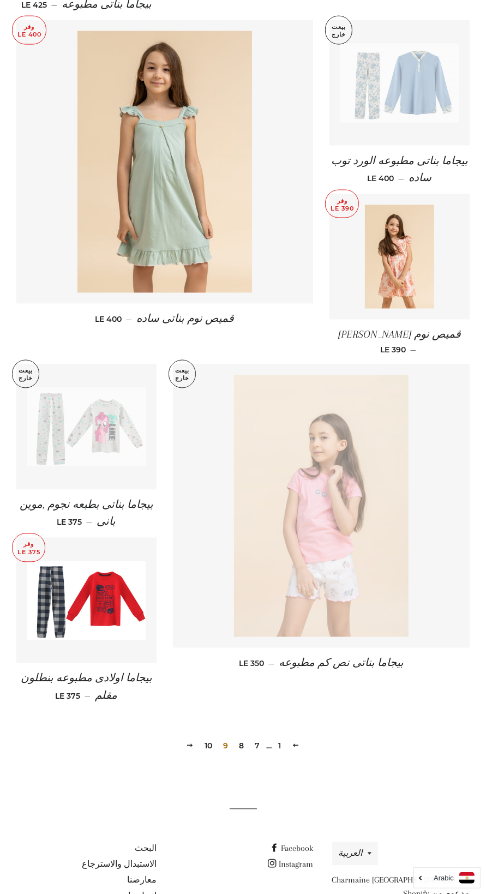
click at [257, 738] on link "7" at bounding box center [258, 746] width 14 height 16
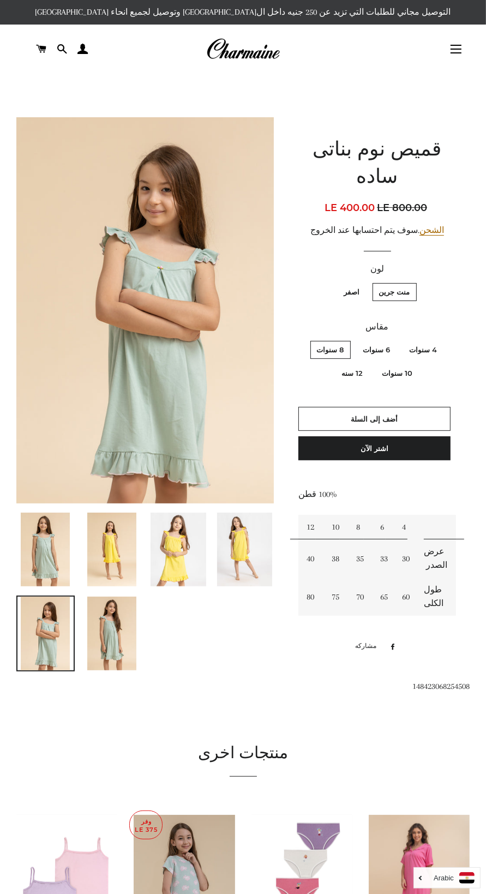
click at [179, 537] on img at bounding box center [177, 549] width 55 height 74
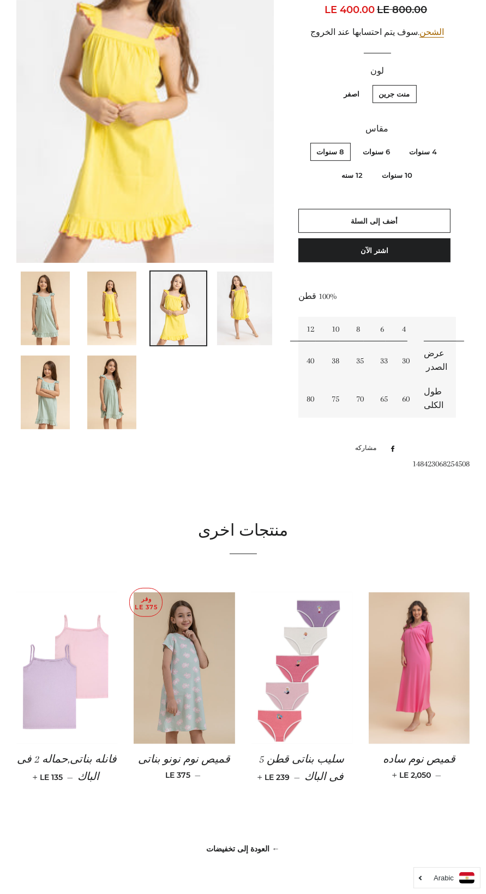
scroll to position [107, 0]
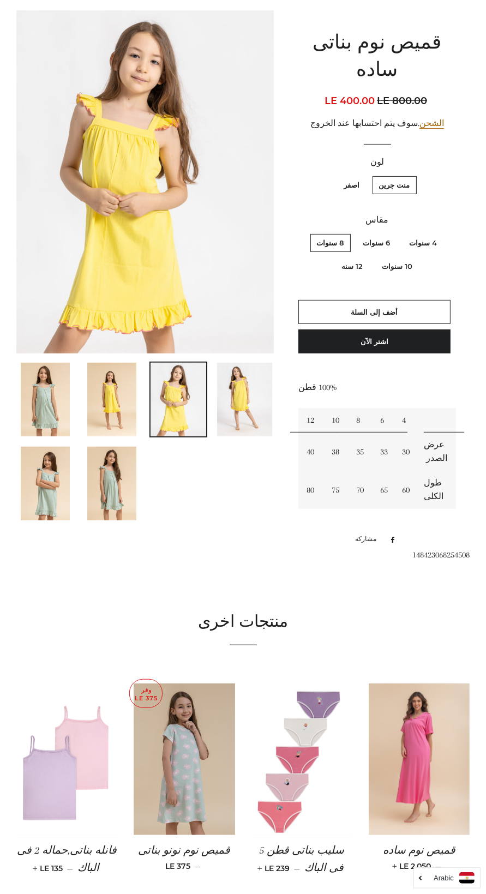
click at [106, 500] on img at bounding box center [111, 483] width 49 height 74
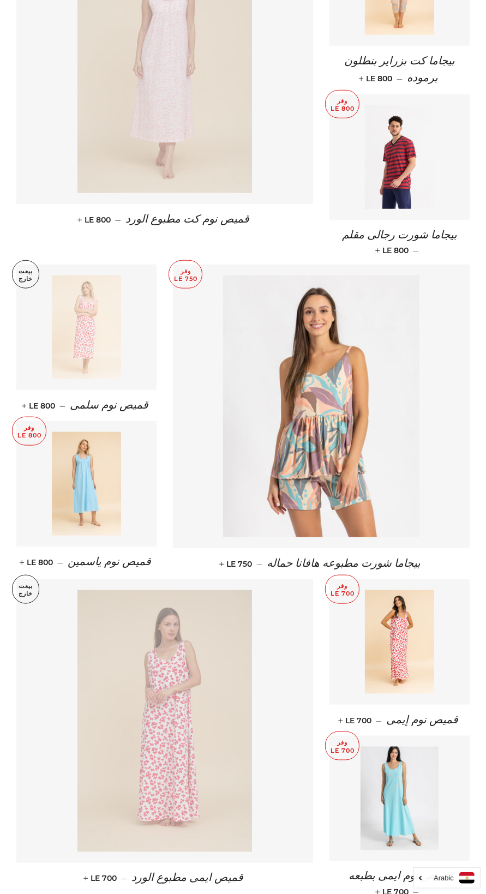
scroll to position [508, 0]
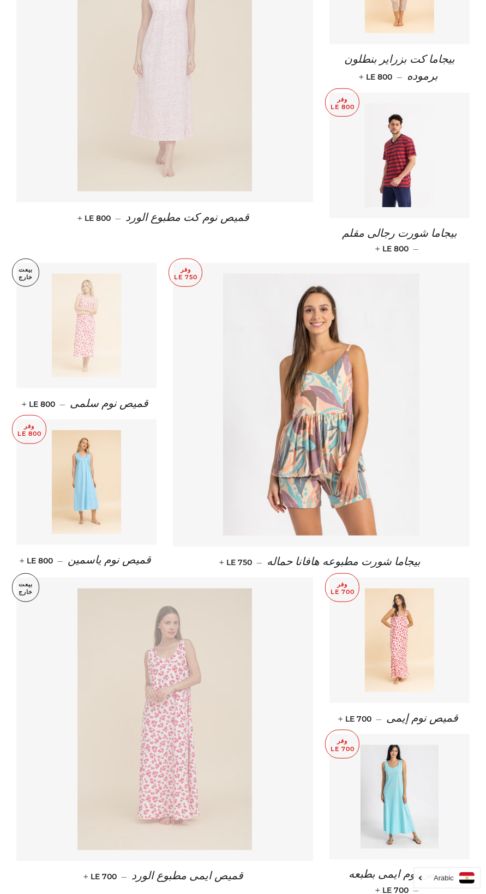
click at [423, 628] on img at bounding box center [399, 640] width 69 height 104
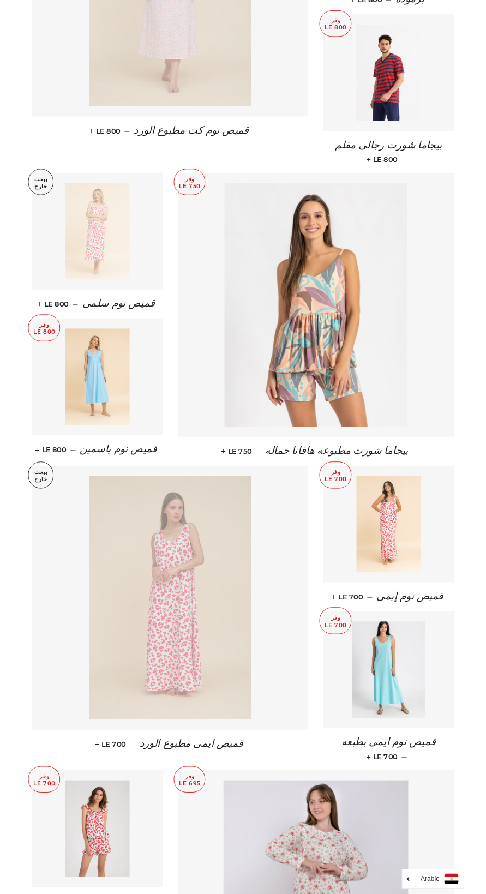
scroll to position [641, 0]
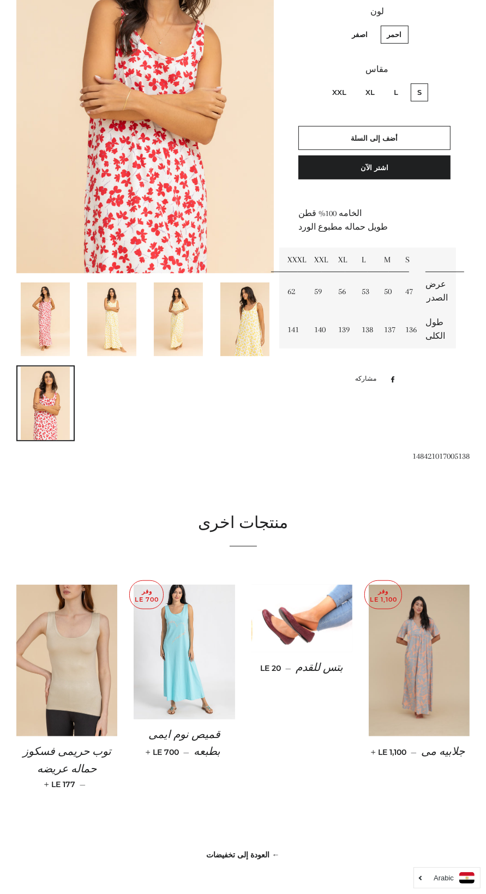
scroll to position [289, 0]
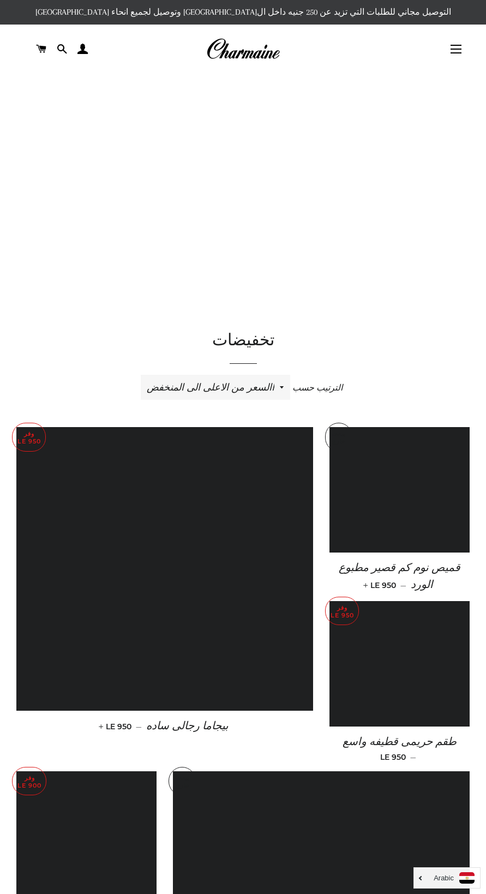
scroll to position [1074, 0]
